Goal: Communication & Community: Answer question/provide support

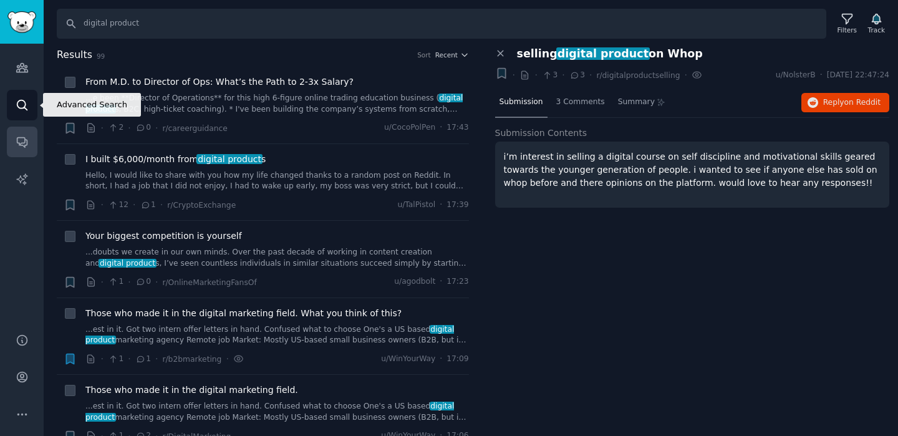
scroll to position [3153, 0]
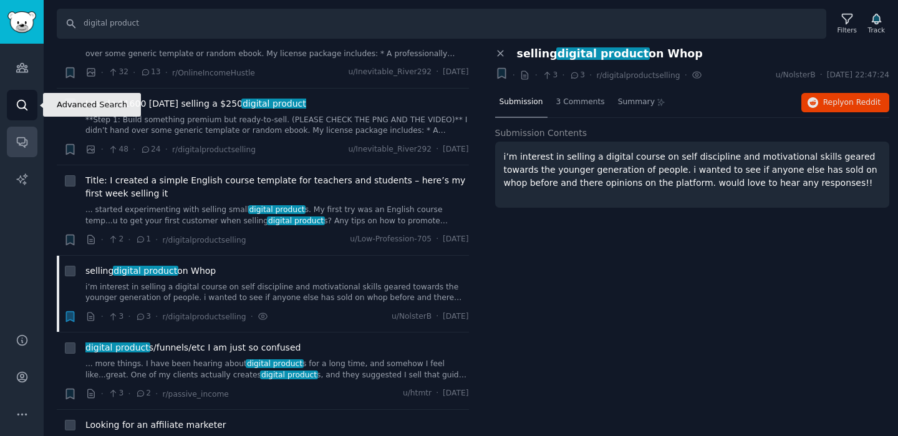
click at [31, 152] on link "Conversations" at bounding box center [22, 142] width 31 height 31
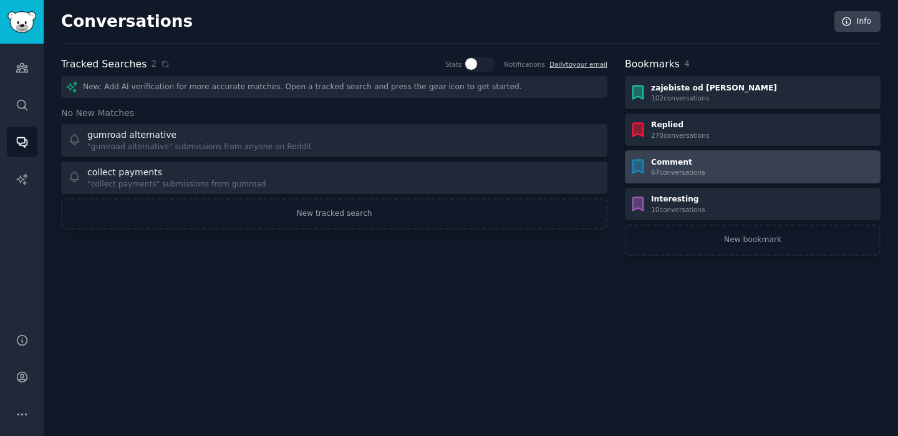
click at [697, 163] on div "Comment" at bounding box center [678, 162] width 54 height 11
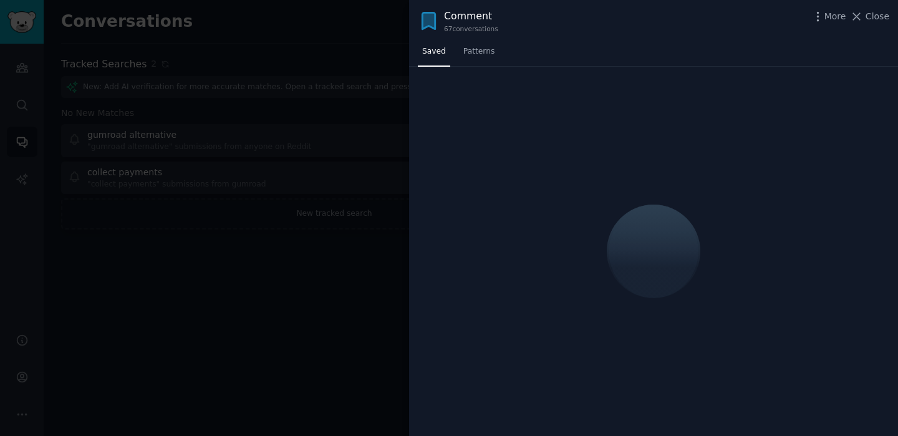
click at [296, 168] on div at bounding box center [449, 218] width 898 height 436
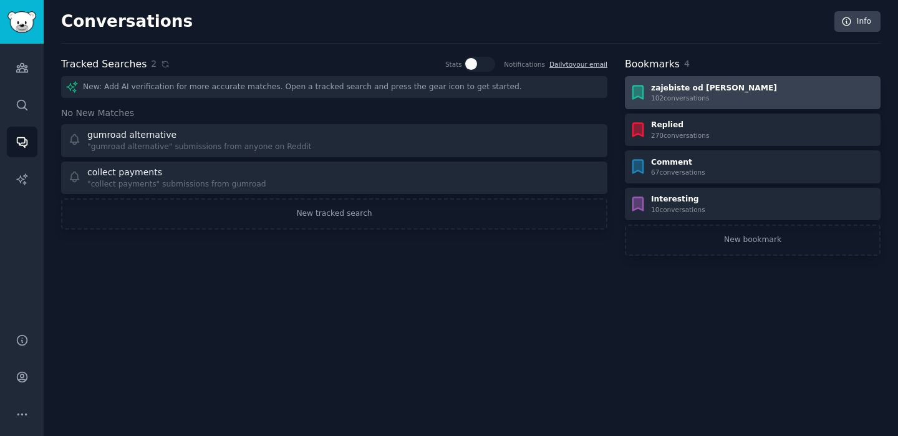
click at [677, 94] on div "102 conversation s" at bounding box center [714, 98] width 126 height 9
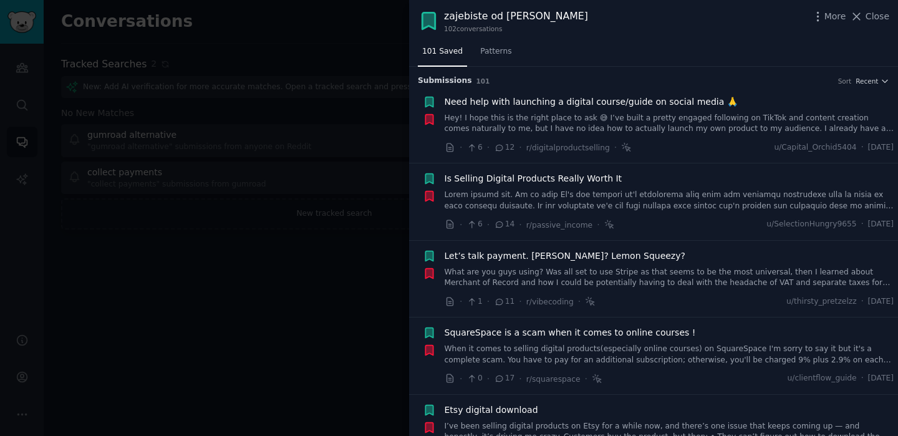
click at [309, 273] on div at bounding box center [449, 218] width 898 height 436
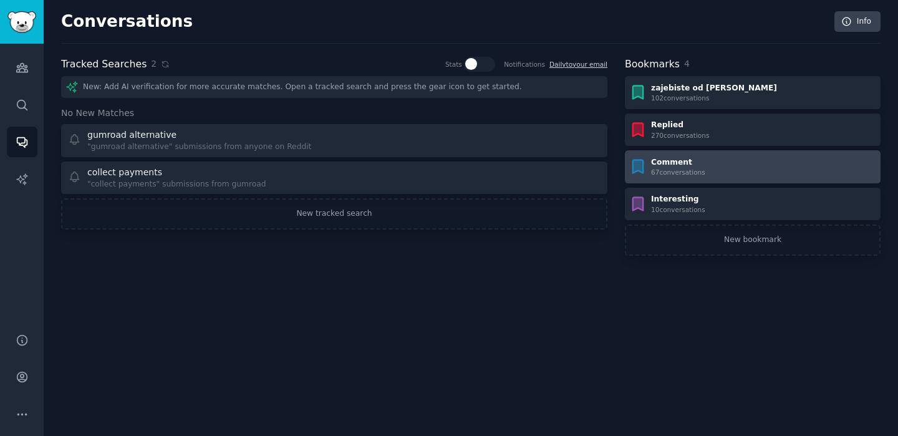
click at [819, 178] on link "Comment 67 conversation s" at bounding box center [753, 166] width 256 height 33
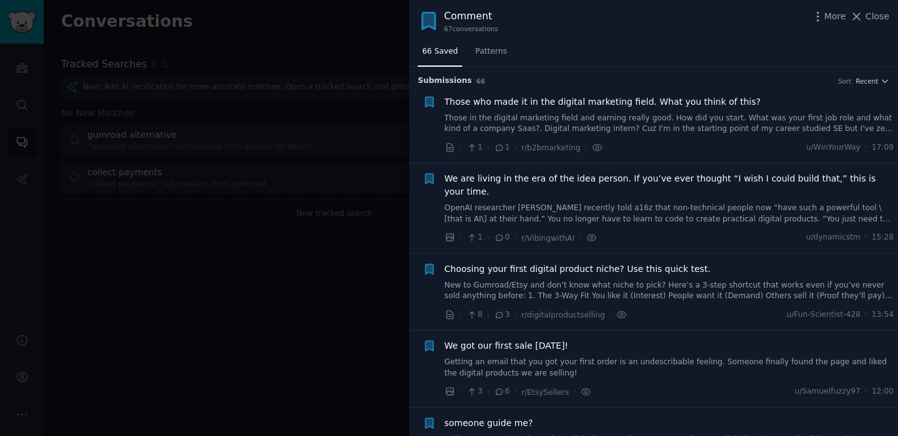
click at [472, 417] on span "someone guide me?" at bounding box center [489, 423] width 89 height 13
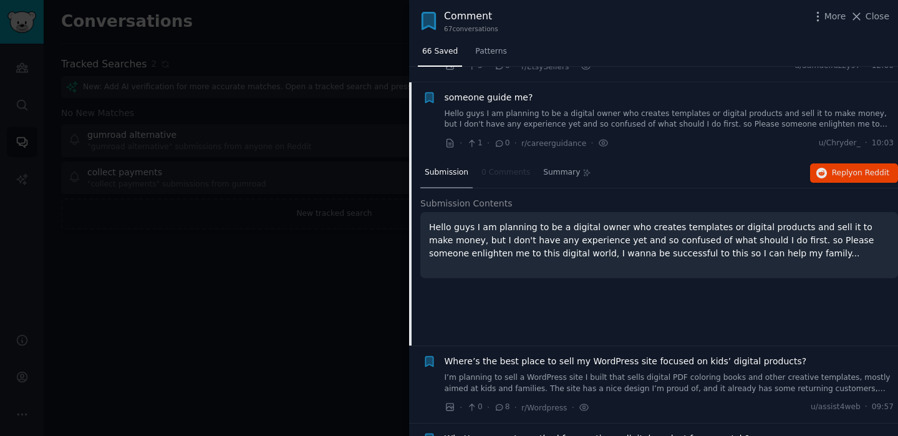
scroll to position [327, 0]
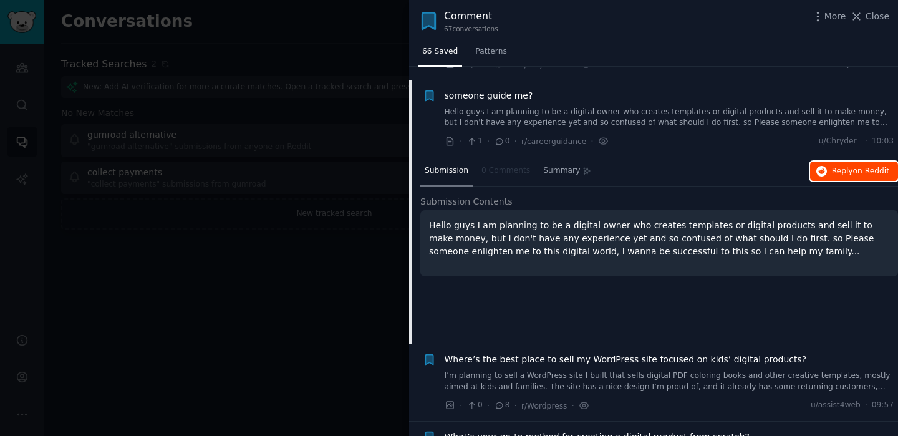
click at [810, 161] on button "Reply on Reddit" at bounding box center [854, 171] width 88 height 20
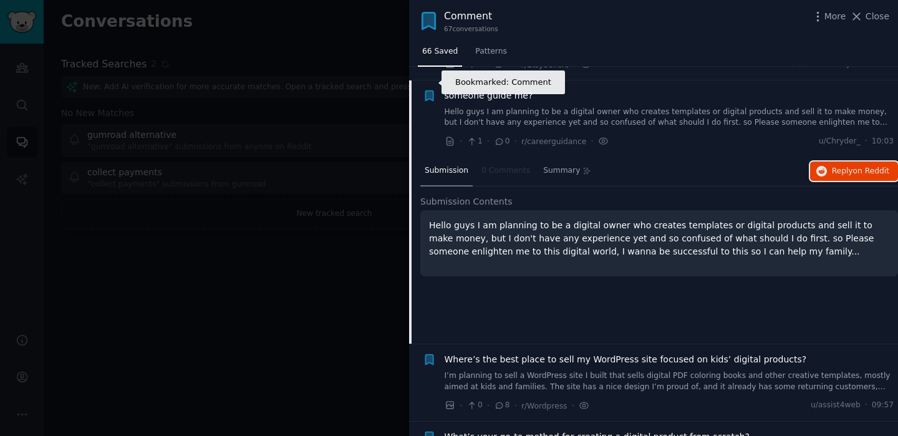
click at [427, 90] on icon "button" at bounding box center [428, 95] width 7 height 10
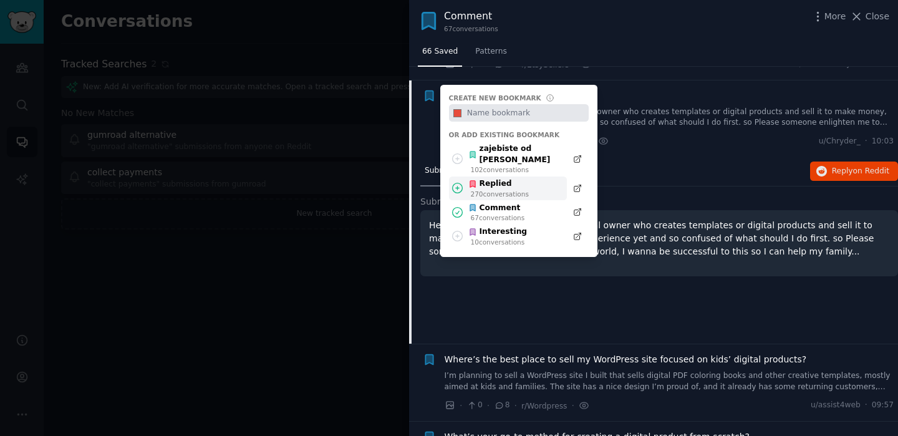
click at [460, 181] on icon at bounding box center [457, 187] width 13 height 13
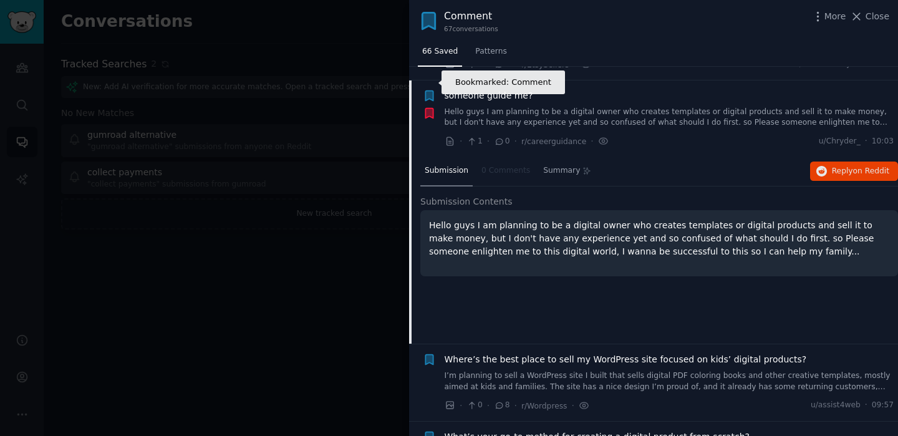
click at [429, 90] on icon "button" at bounding box center [428, 95] width 7 height 10
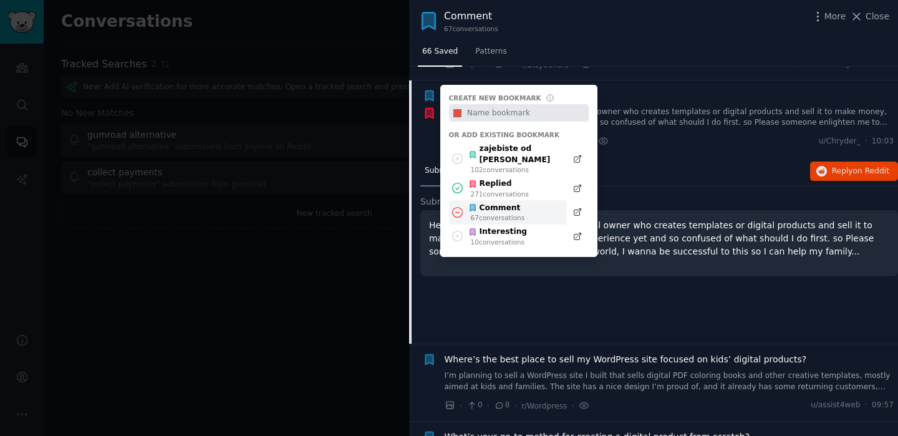
click at [458, 206] on icon at bounding box center [457, 212] width 13 height 13
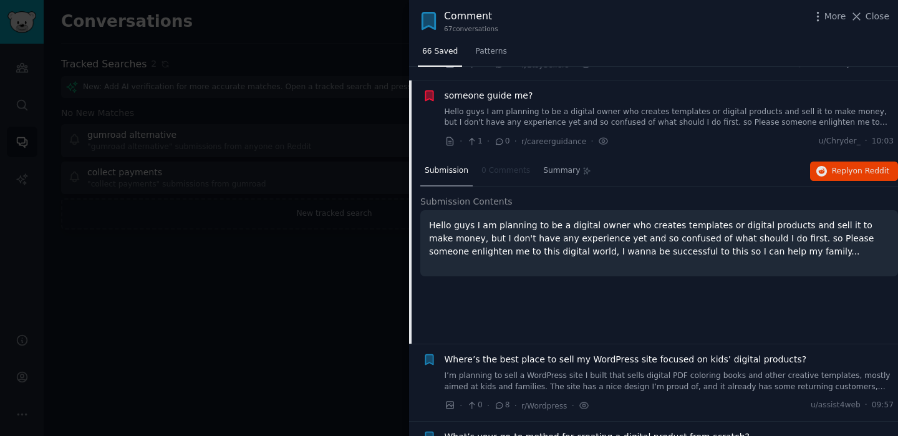
click at [625, 89] on div "someone guide me? Hello guys I am planning to be a digital owner who creates te…" at bounding box center [670, 108] width 450 height 39
click at [602, 107] on link "Hello guys I am planning to be a digital owner who creates templates or digital…" at bounding box center [670, 118] width 450 height 22
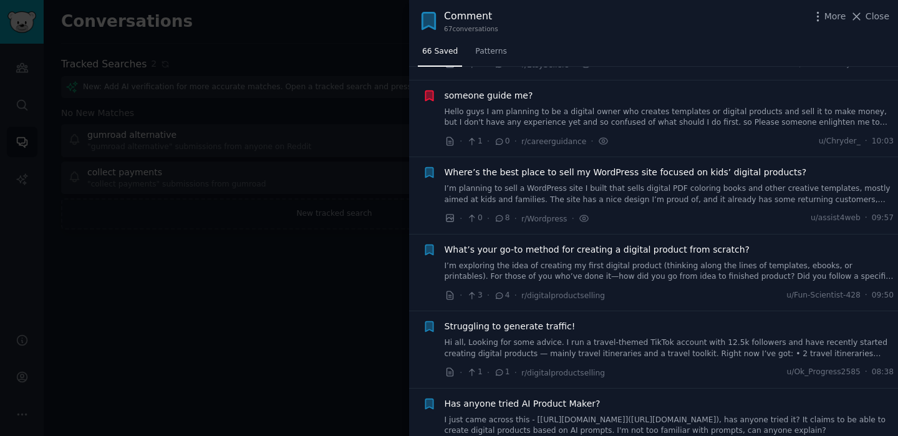
click at [518, 183] on link "I’m planning to sell a WordPress site I built that sells digital PDF coloring b…" at bounding box center [670, 194] width 450 height 22
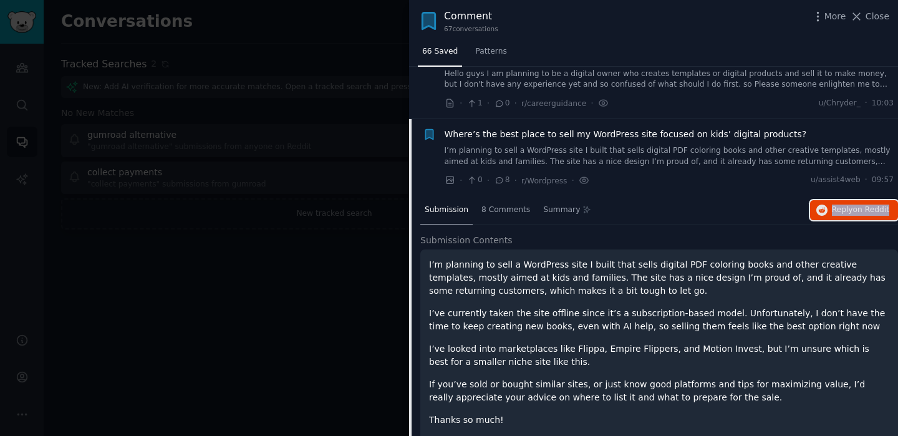
scroll to position [358, 0]
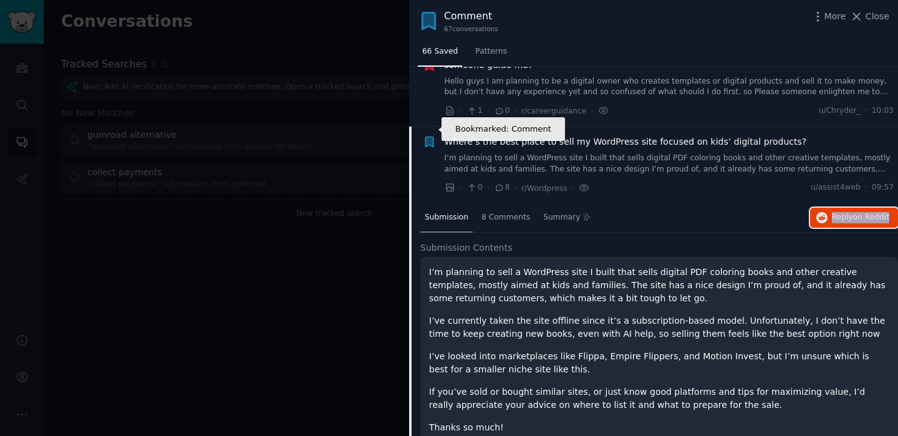
click at [432, 137] on icon "button" at bounding box center [428, 142] width 7 height 10
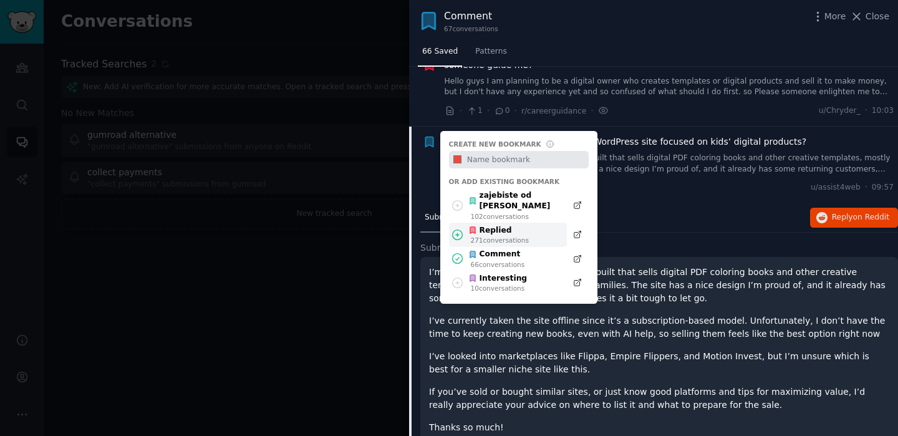
click at [455, 229] on icon at bounding box center [458, 234] width 10 height 10
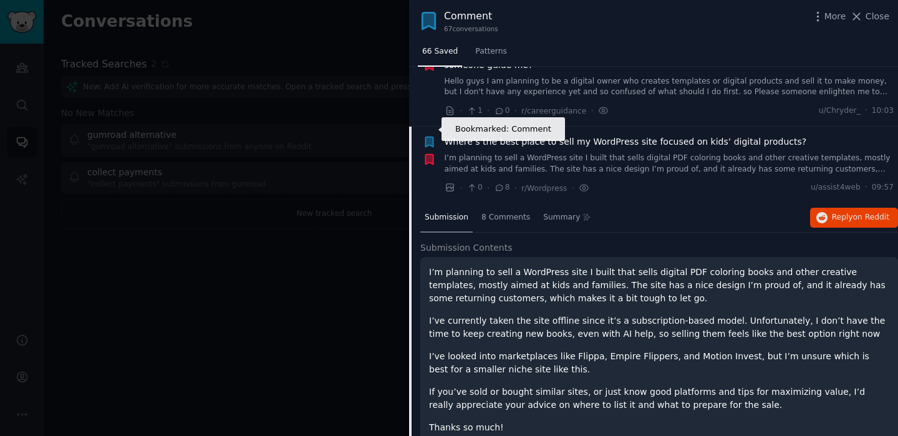
click at [428, 137] on icon "button" at bounding box center [428, 142] width 7 height 10
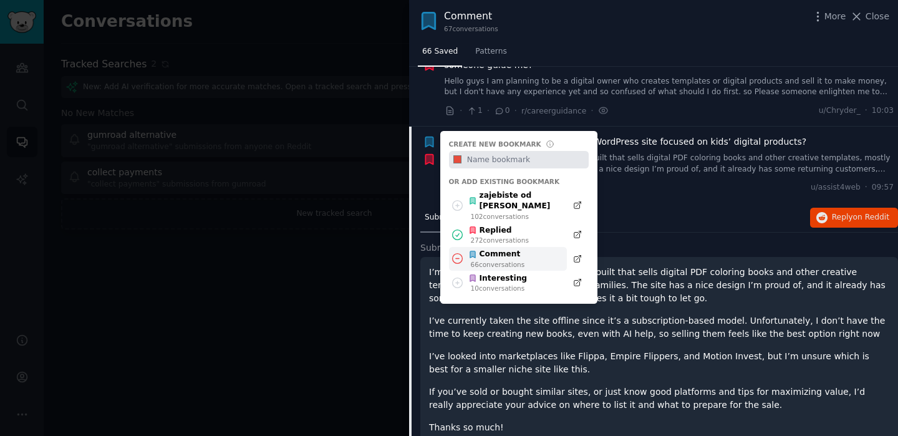
click at [457, 252] on icon at bounding box center [457, 258] width 13 height 13
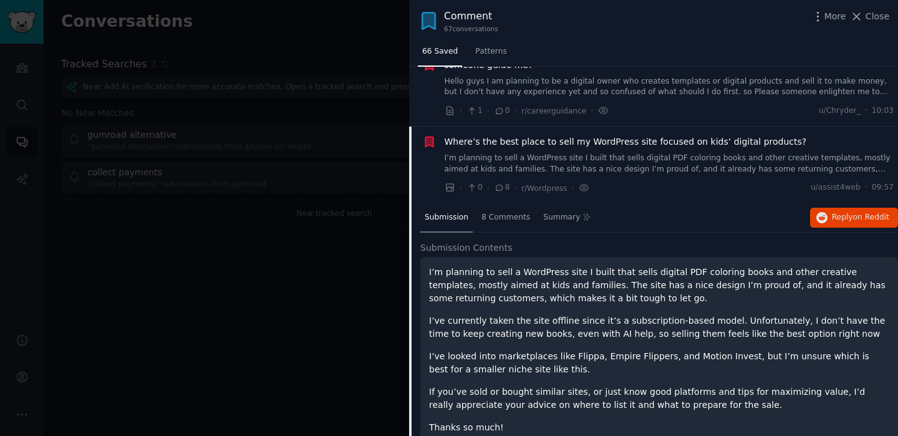
click at [530, 153] on link "I’m planning to sell a WordPress site I built that sells digital PDF coloring b…" at bounding box center [670, 164] width 450 height 22
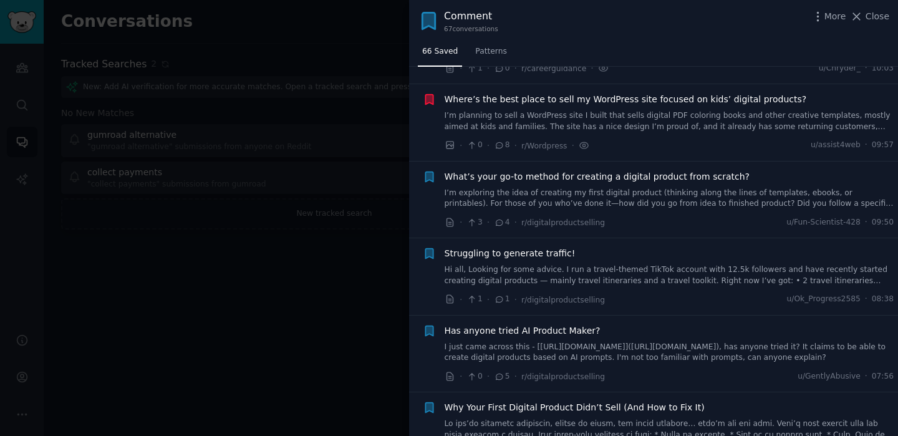
scroll to position [405, 0]
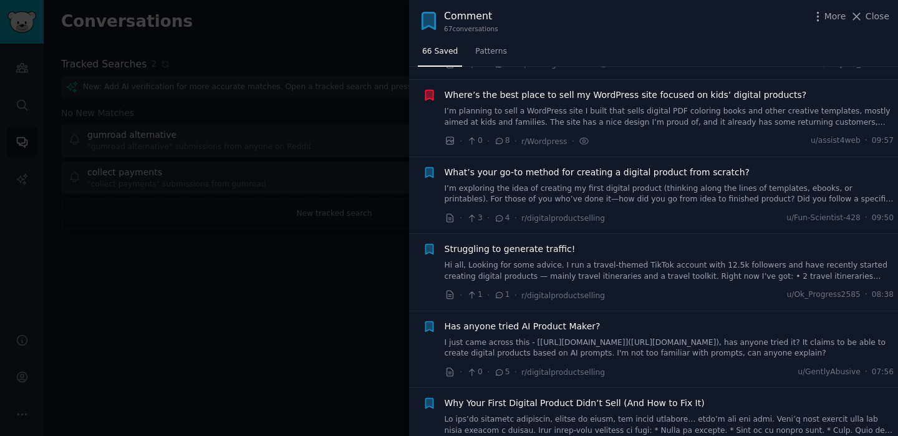
click at [479, 260] on link "Hi all, Looking for some advice. I run a travel-themed TikTok account with 12.5…" at bounding box center [670, 271] width 450 height 22
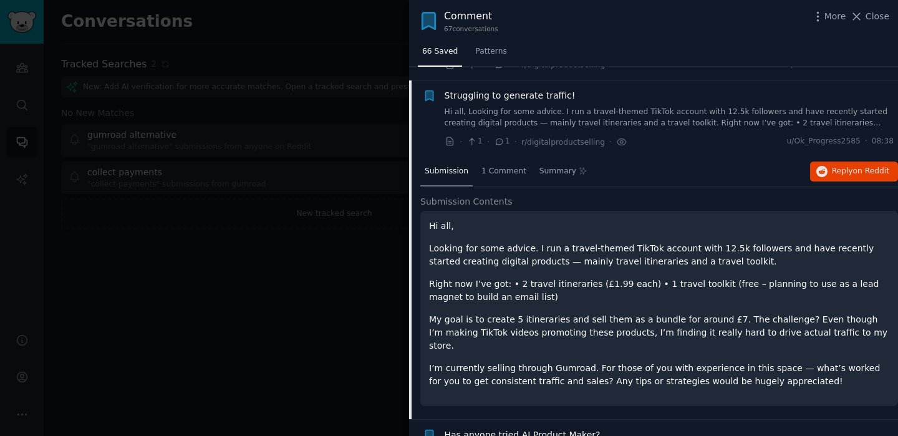
scroll to position [559, 0]
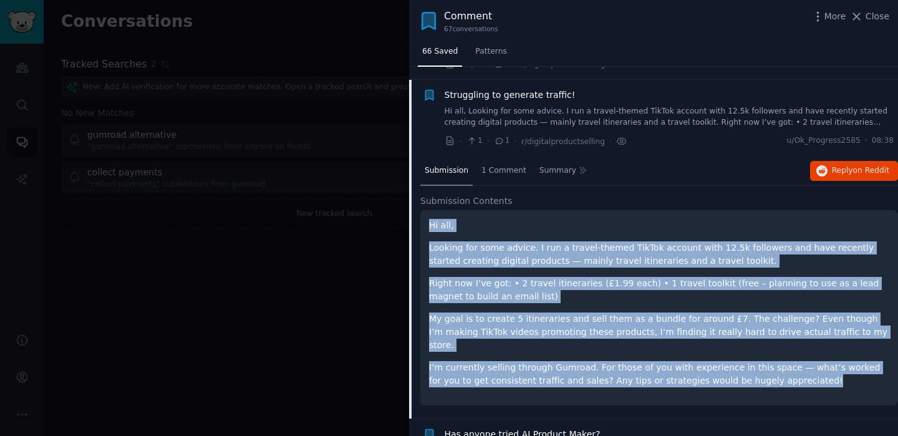
drag, startPoint x: 778, startPoint y: 360, endPoint x: 427, endPoint y: 207, distance: 382.3
click at [427, 210] on div "Hi all, Looking for some advice. I run a travel-themed TikTok account with 12.5…" at bounding box center [659, 307] width 478 height 195
copy div "Hi all, Looking for some advice. I run a travel-themed TikTok account with 12.5…"
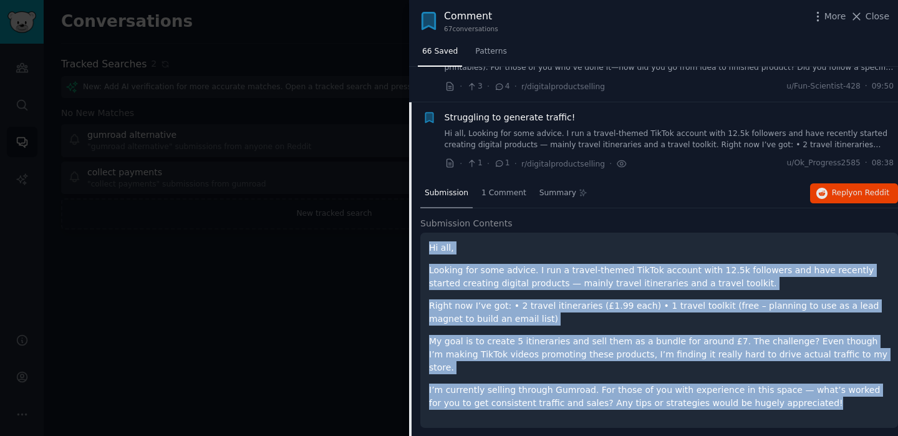
scroll to position [492, 0]
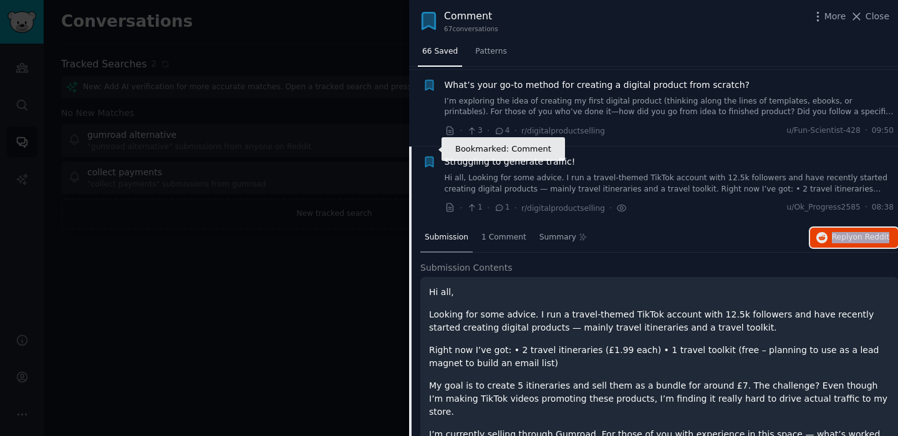
click at [434, 155] on icon "button" at bounding box center [429, 161] width 13 height 13
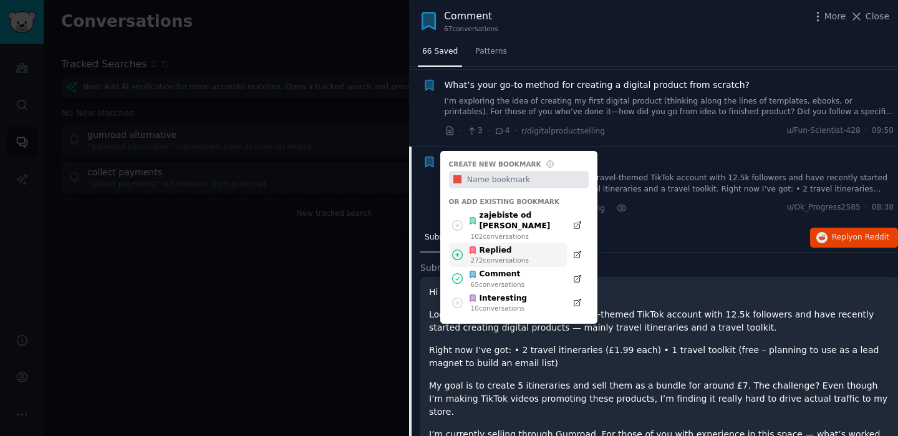
click at [458, 249] on icon at bounding box center [458, 254] width 10 height 10
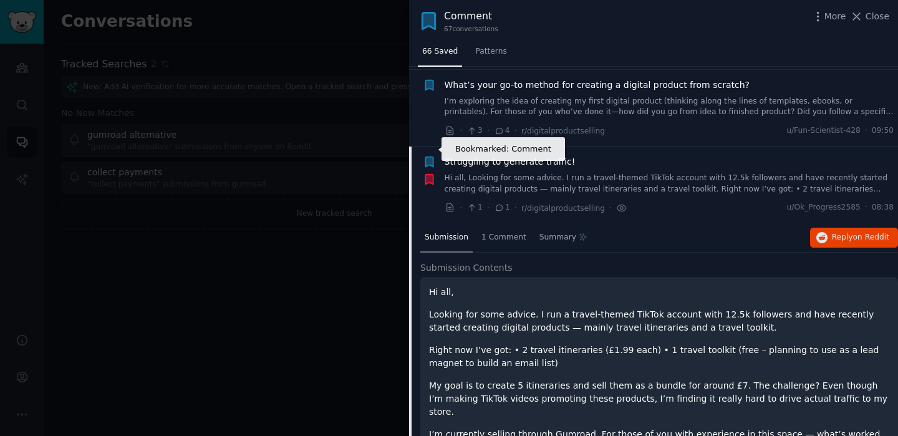
click at [426, 157] on icon "button" at bounding box center [428, 162] width 7 height 10
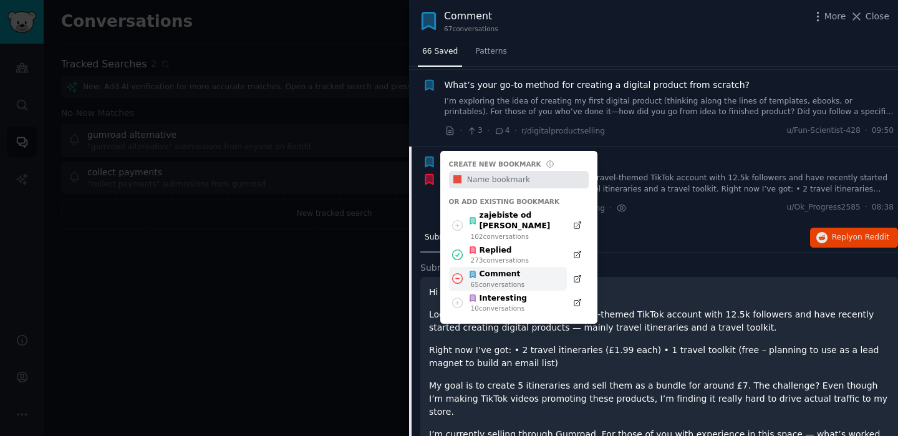
click at [457, 272] on icon at bounding box center [457, 278] width 13 height 13
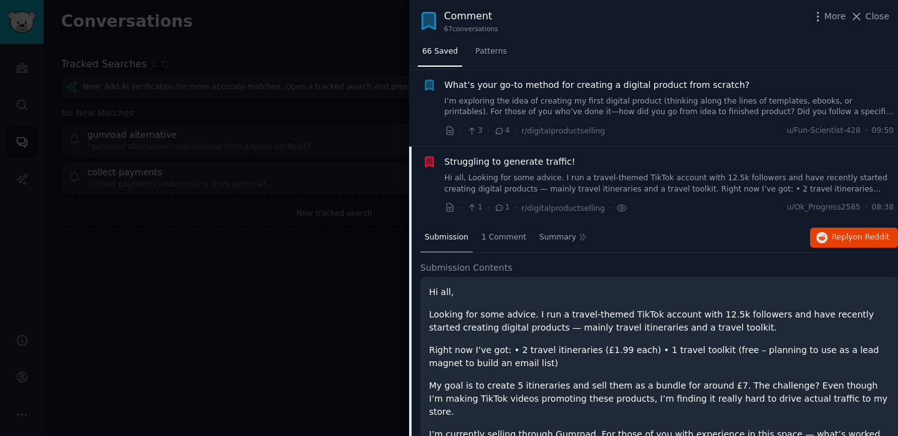
click at [537, 173] on link "Hi all, Looking for some advice. I run a travel-themed TikTok account with 12.5…" at bounding box center [670, 184] width 450 height 22
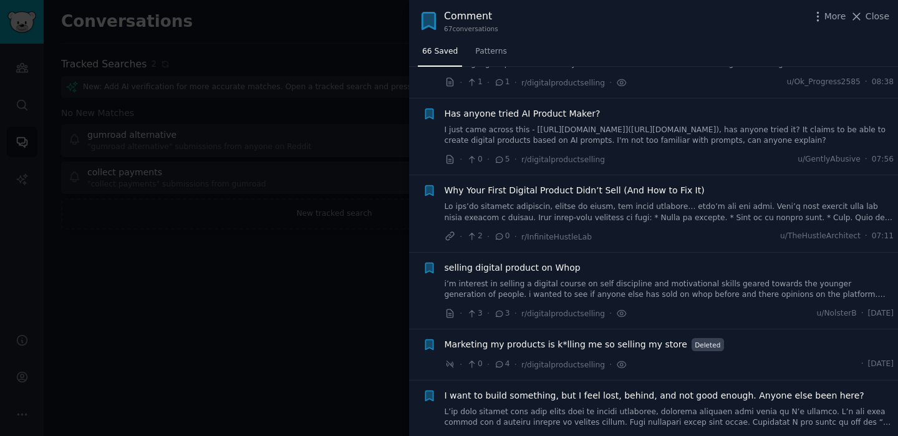
scroll to position [657, 0]
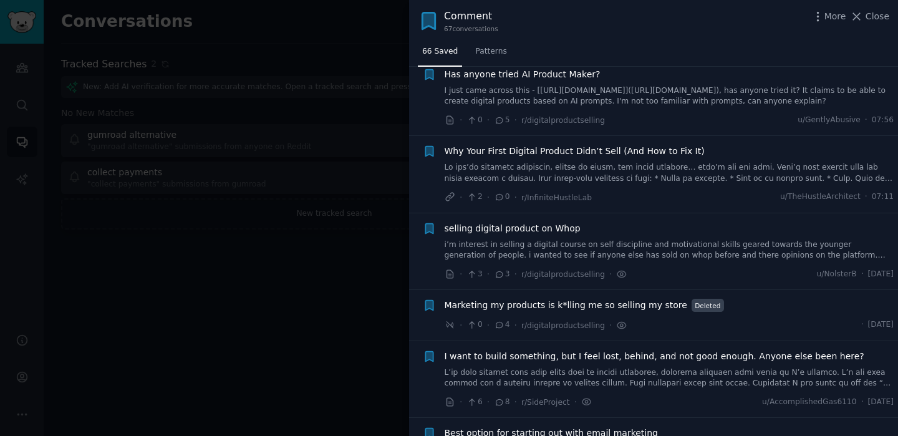
click at [488, 239] on link "i’m interest in selling a digital course on self discipline and motivational sk…" at bounding box center [670, 250] width 450 height 22
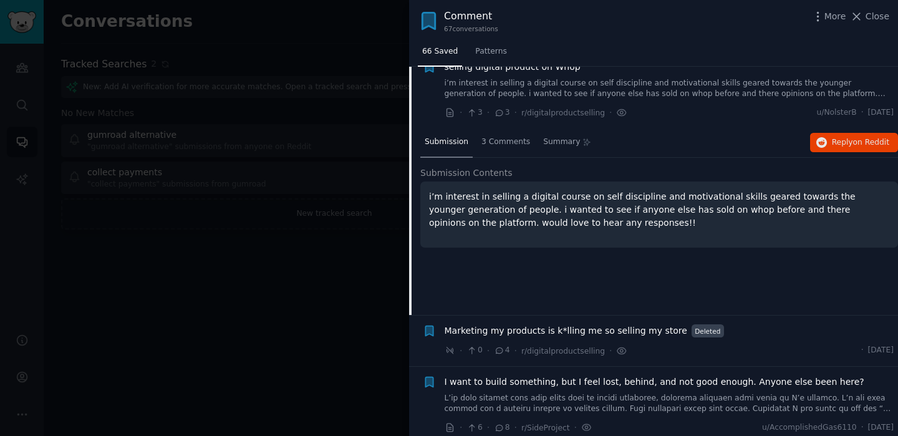
scroll to position [821, 0]
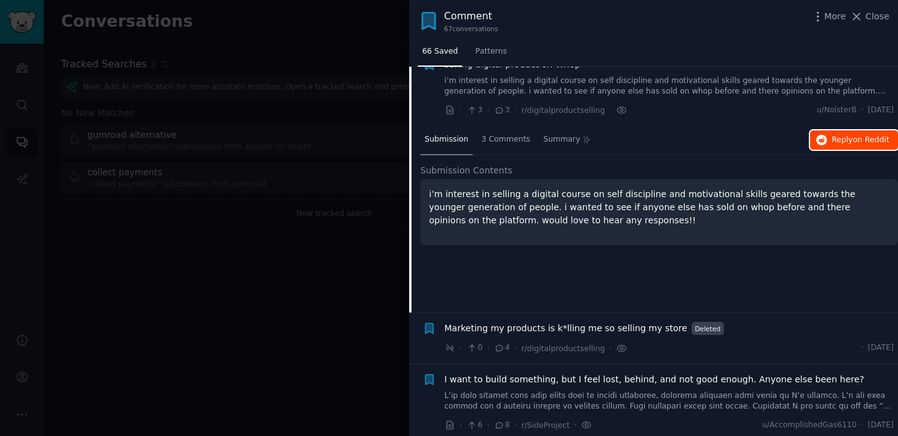
click at [814, 135] on button "Reply on Reddit" at bounding box center [854, 140] width 88 height 20
